Goal: Task Accomplishment & Management: Manage account settings

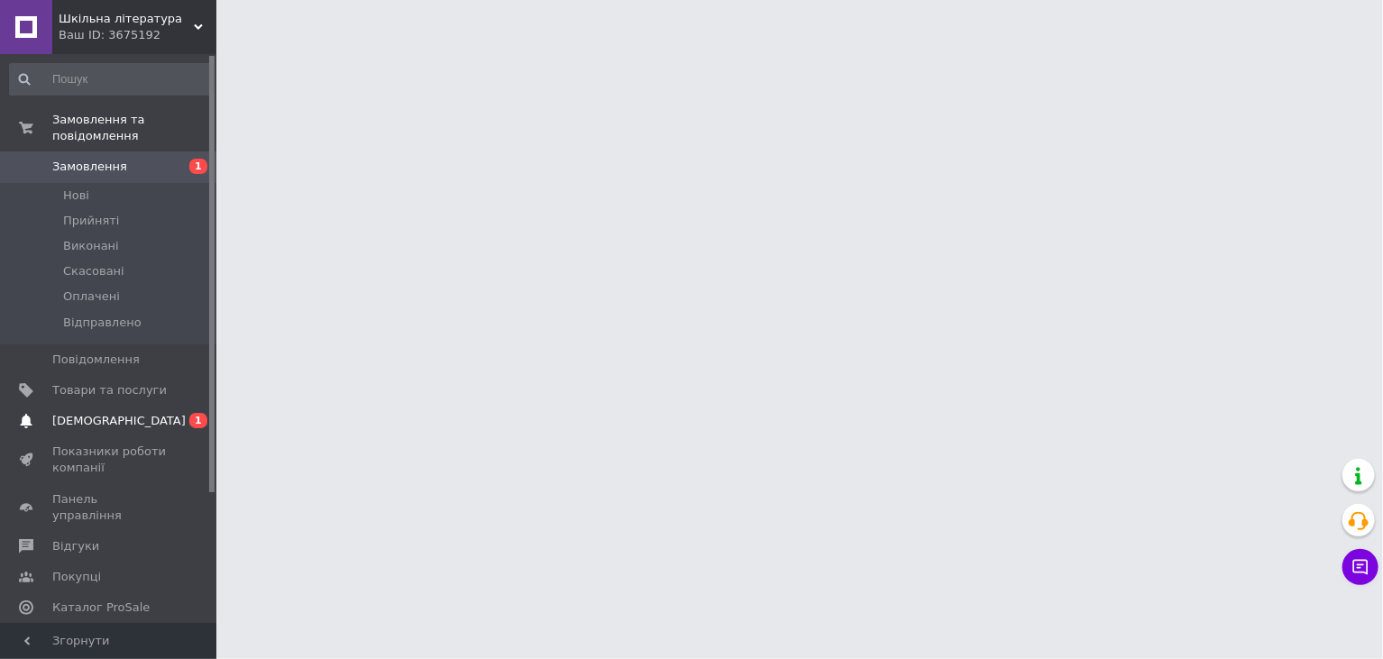
click at [92, 413] on span "[DEMOGRAPHIC_DATA]" at bounding box center [118, 421] width 133 height 16
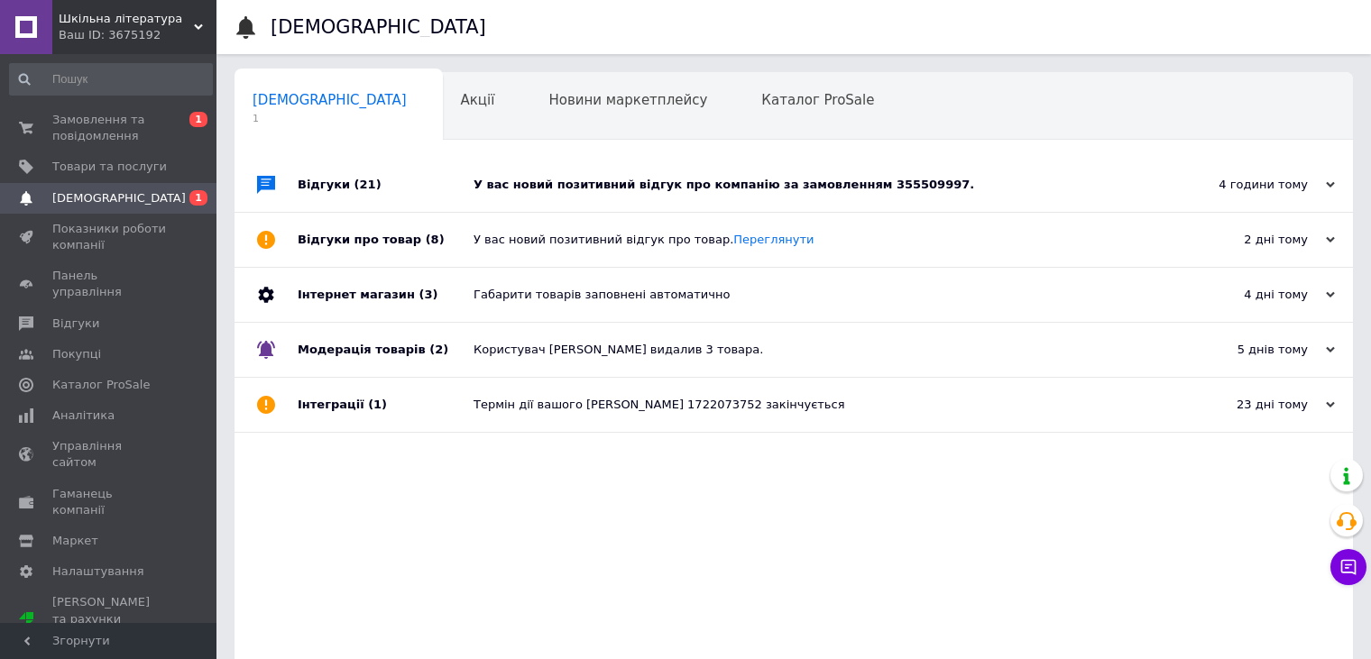
click at [611, 189] on div "У вас новий позитивний відгук про компанію за замовленням 355509997." at bounding box center [813, 185] width 681 height 16
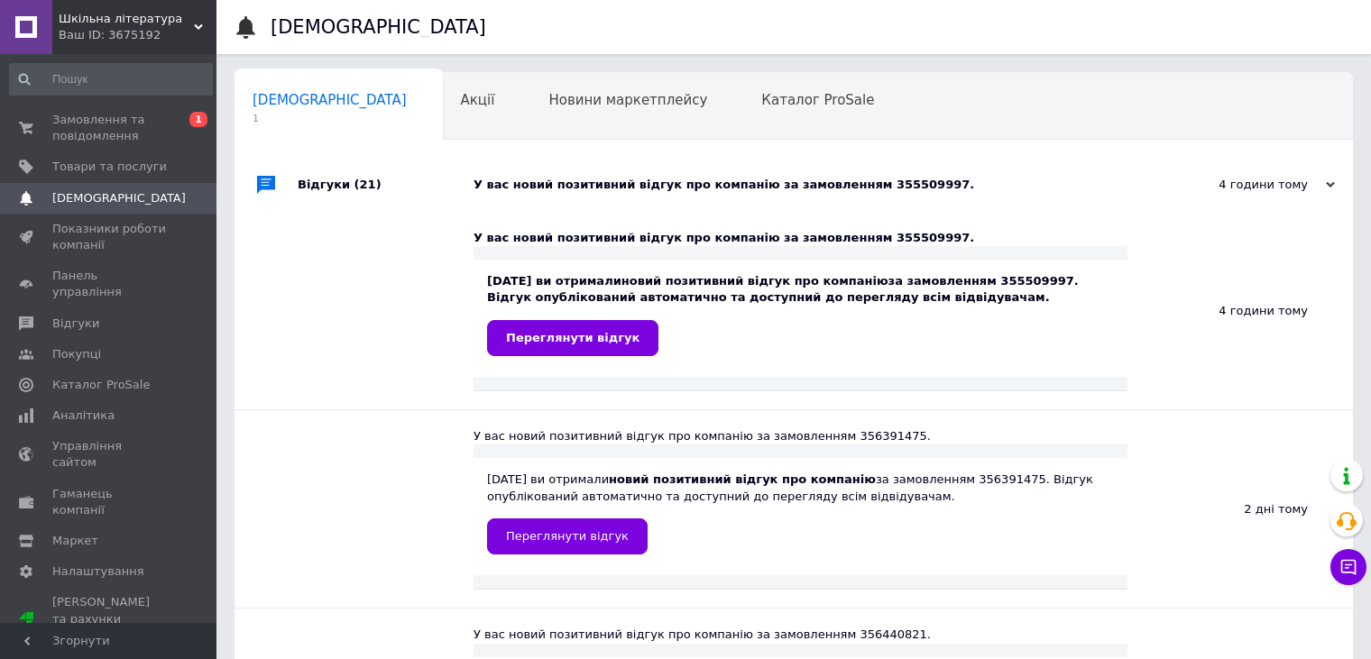
click at [615, 185] on div "У вас новий позитивний відгук про компанію за замовленням 355509997." at bounding box center [813, 185] width 681 height 16
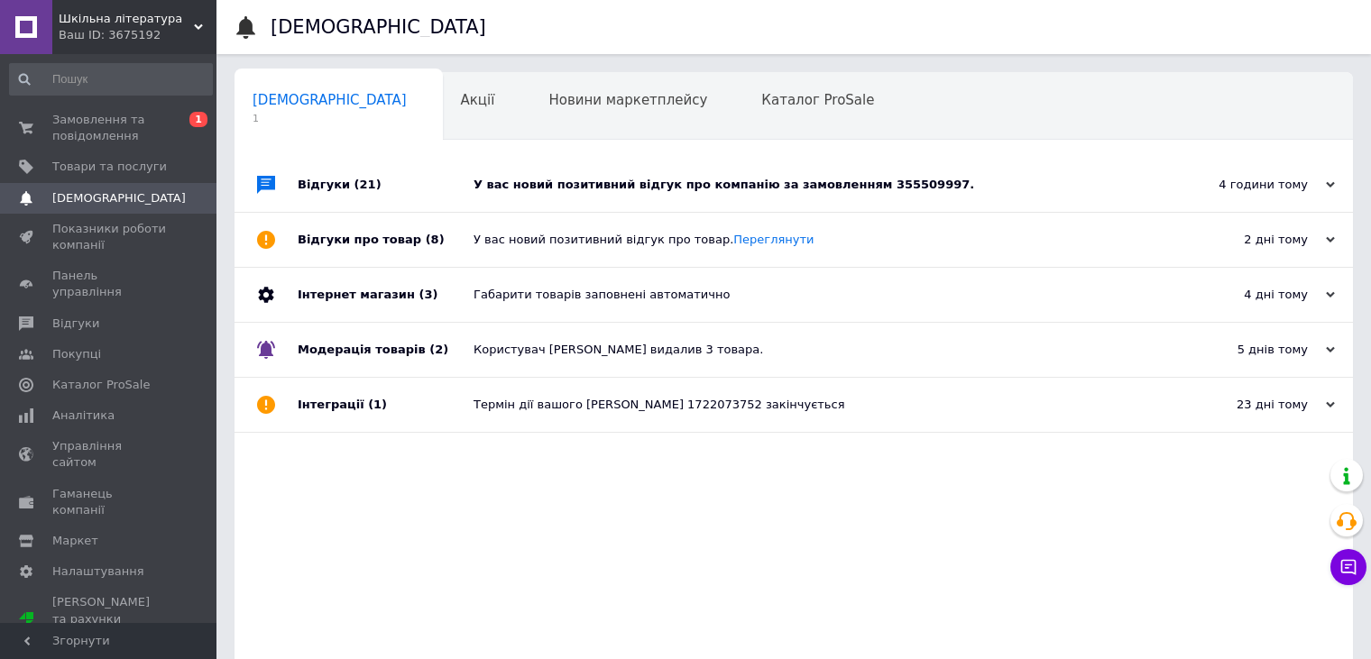
click at [583, 175] on div "У вас новий позитивний відгук про компанію за замовленням 355509997." at bounding box center [813, 185] width 681 height 54
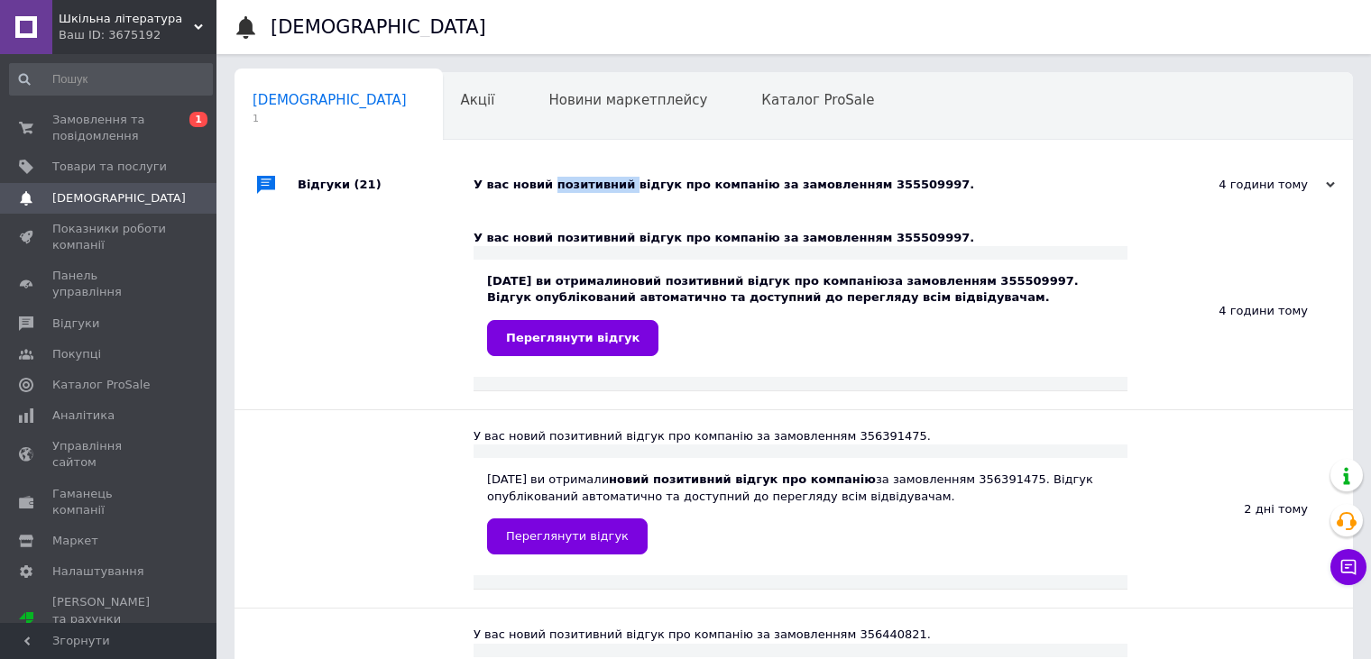
click at [583, 175] on div "У вас новий позитивний відгук про компанію за замовленням 355509997." at bounding box center [813, 185] width 681 height 54
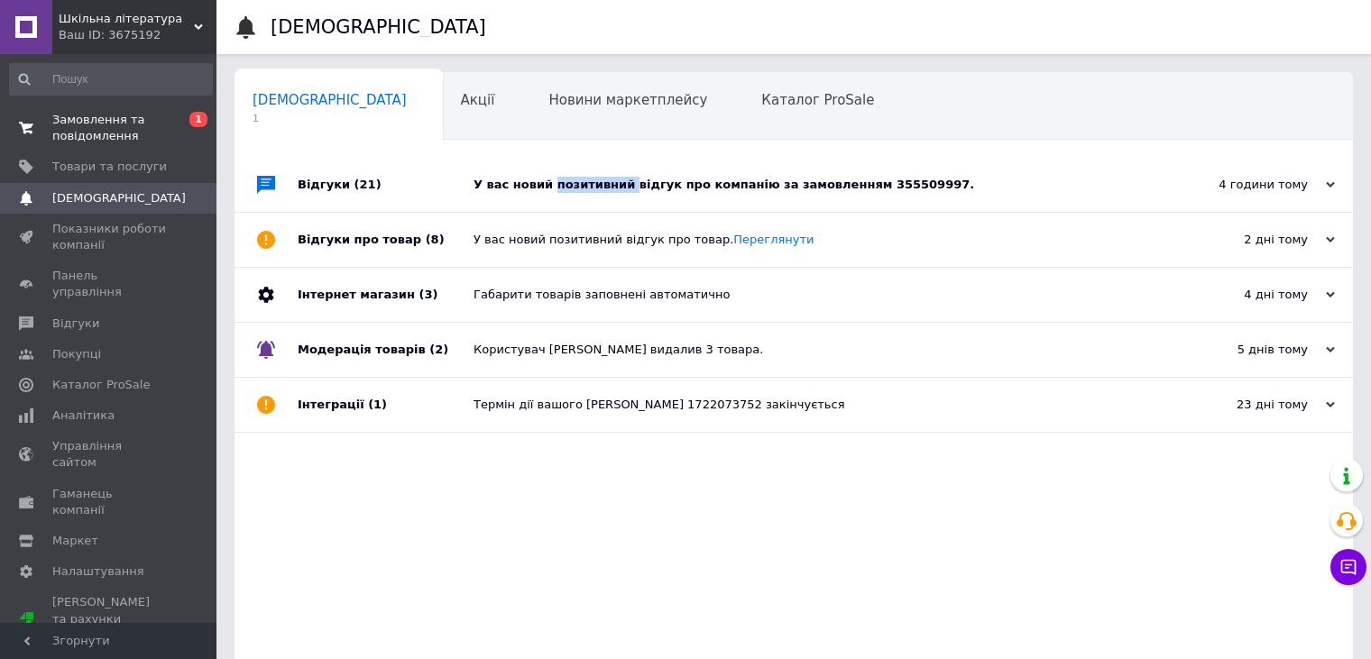
click at [75, 121] on span "Замовлення та повідомлення" at bounding box center [109, 128] width 115 height 32
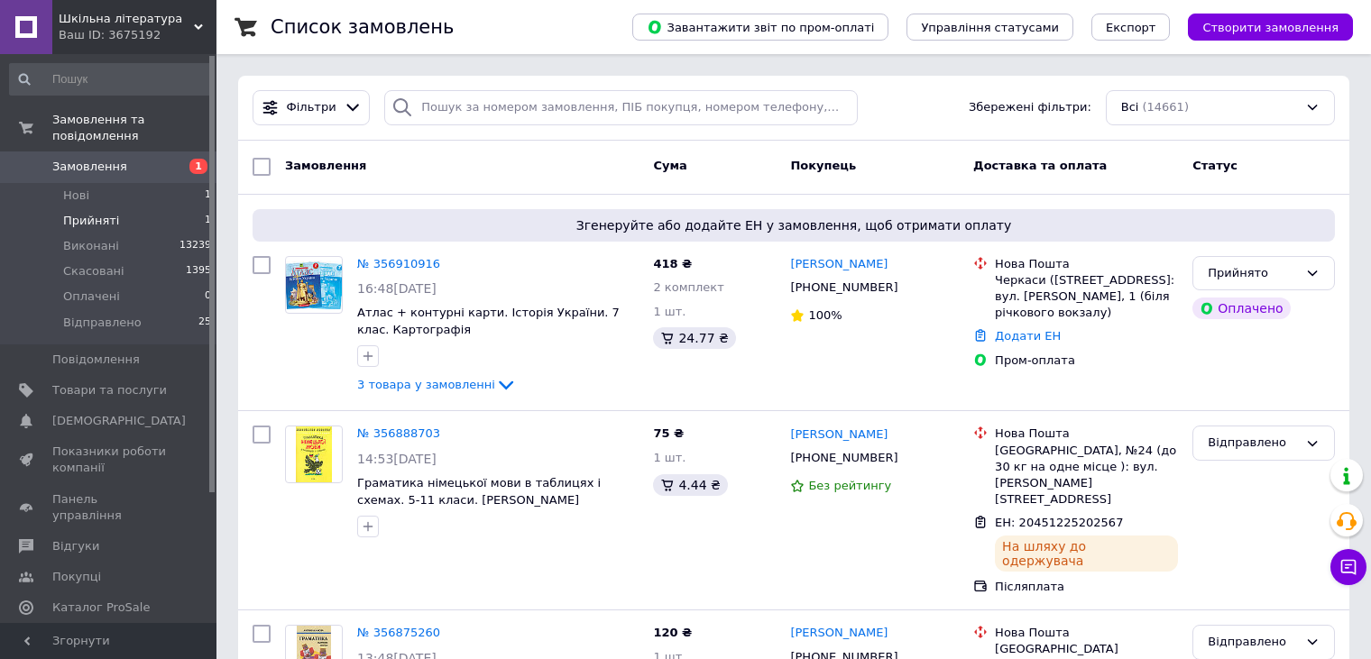
click at [83, 213] on span "Прийняті" at bounding box center [91, 221] width 56 height 16
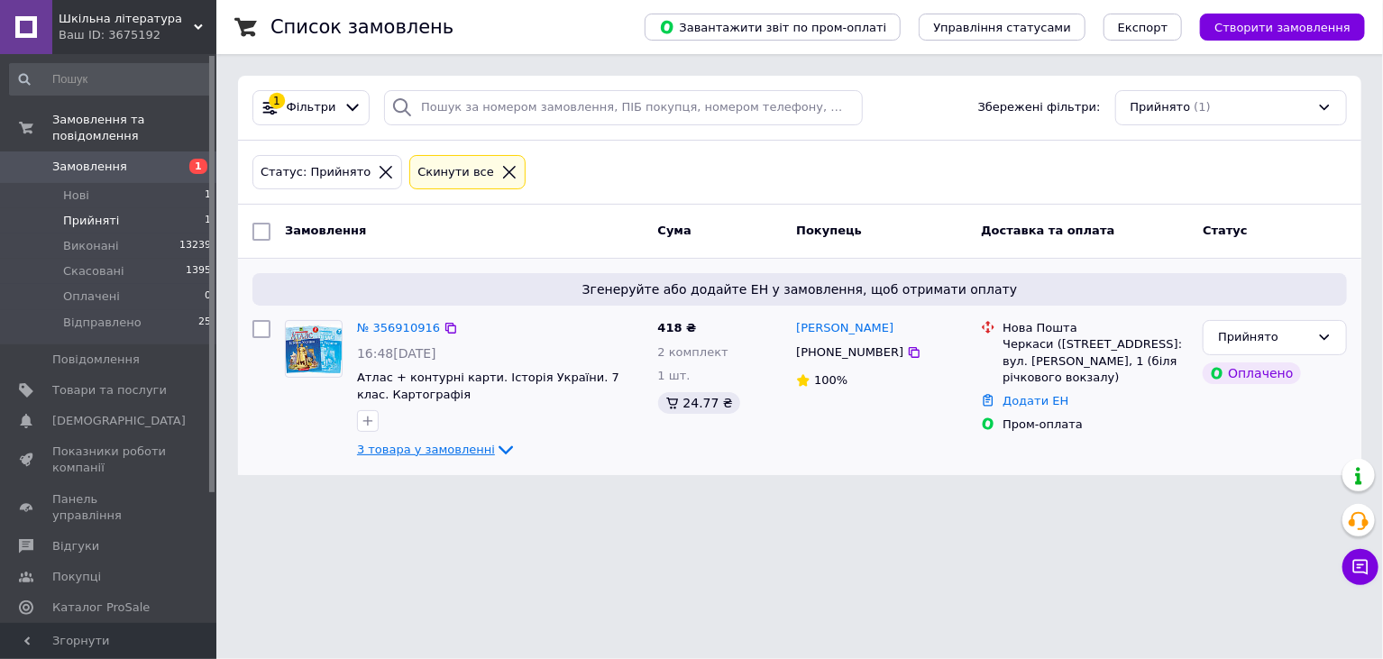
click at [463, 444] on span "3 товара у замовленні" at bounding box center [426, 450] width 138 height 14
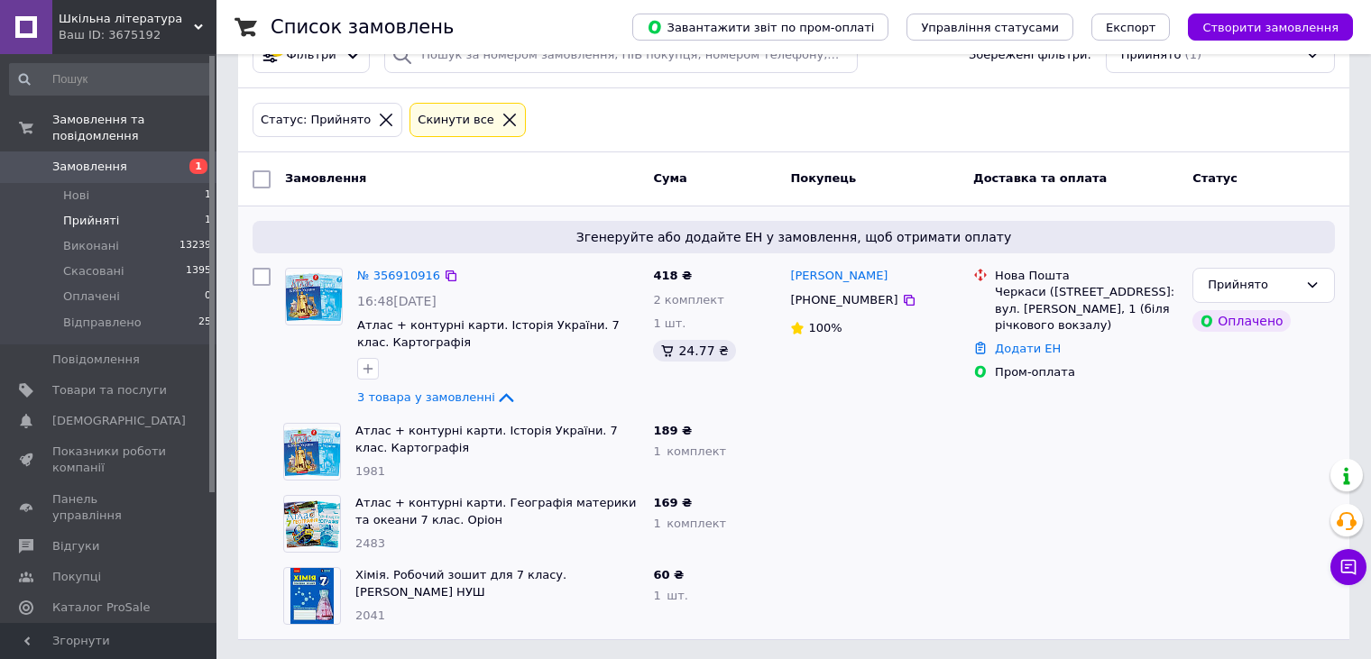
scroll to position [53, 0]
click at [499, 398] on icon at bounding box center [506, 396] width 14 height 9
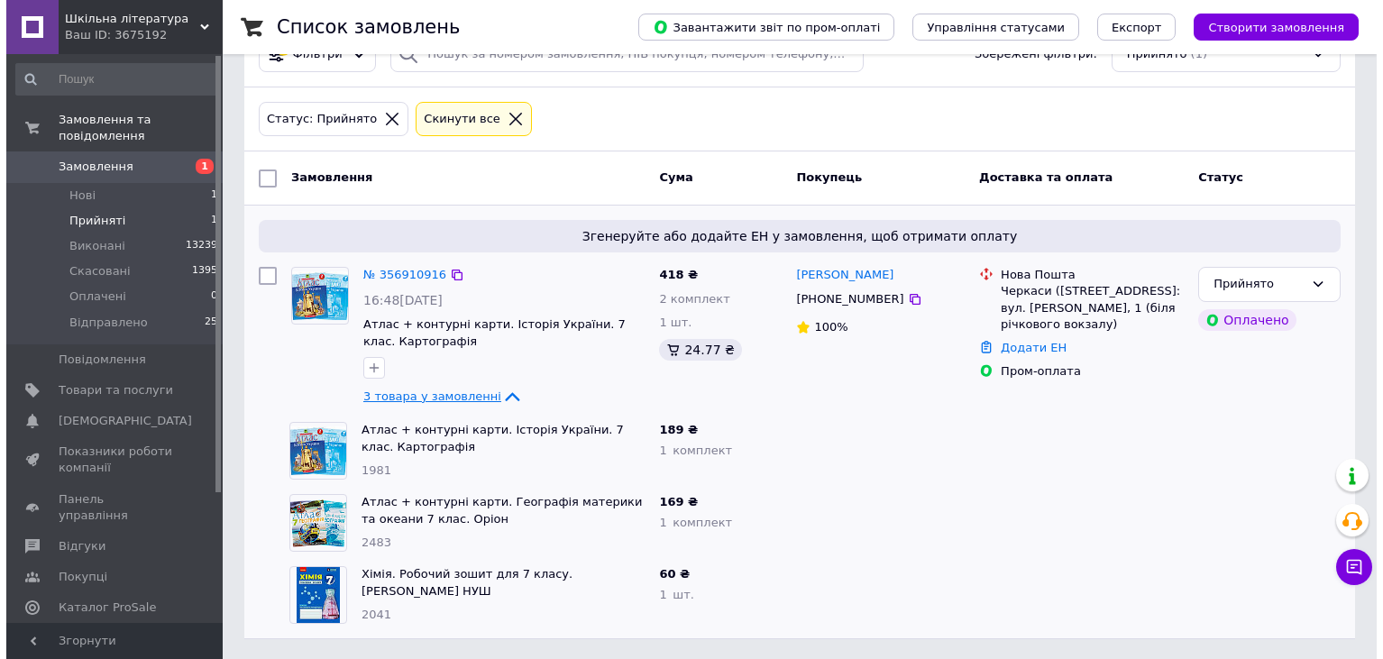
scroll to position [0, 0]
